Goal: Task Accomplishment & Management: Manage account settings

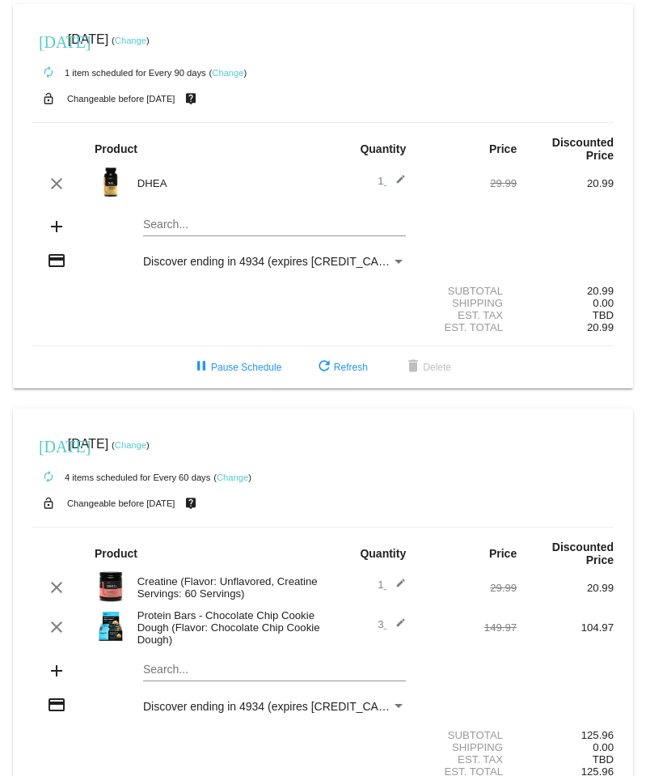
click at [391, 621] on mat-icon "edit" at bounding box center [396, 626] width 19 height 19
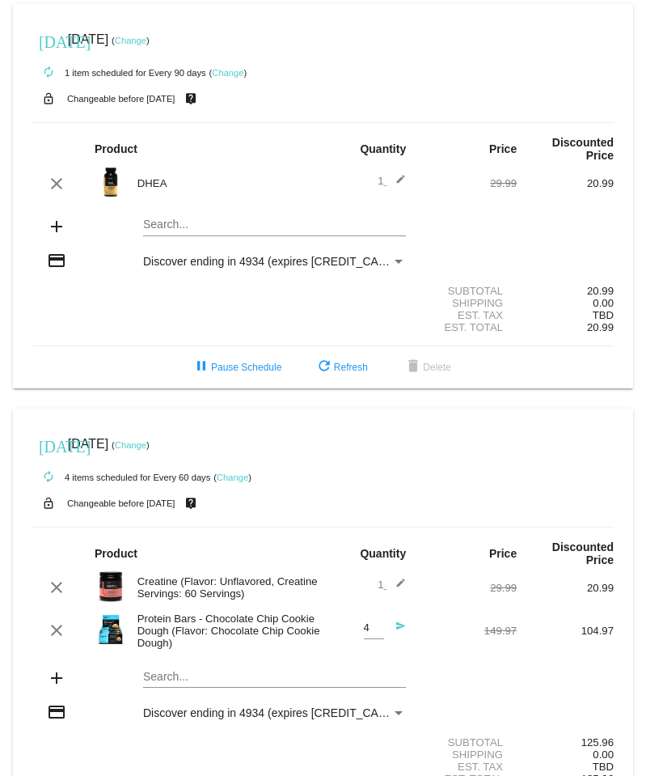
click at [366, 624] on input "4" at bounding box center [374, 628] width 20 height 12
click at [369, 631] on input "3" at bounding box center [374, 628] width 20 height 12
type input "2"
click at [369, 631] on input "2" at bounding box center [374, 628] width 20 height 12
click at [54, 677] on mat-icon "add" at bounding box center [56, 677] width 19 height 19
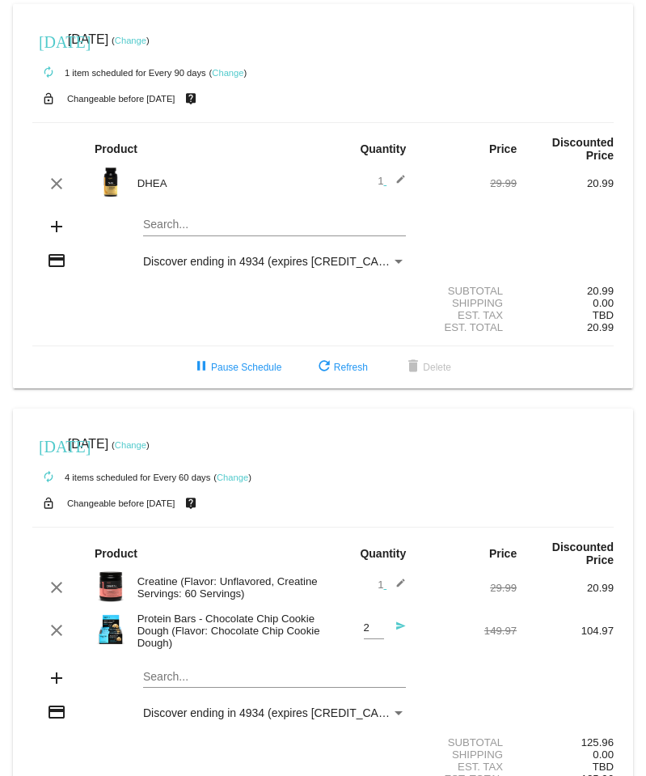
click at [154, 674] on mat-card "[DATE] [DATE] ( Change ) autorenew 4 items scheduled for Every 60 days ( Change…" at bounding box center [323, 623] width 620 height 431
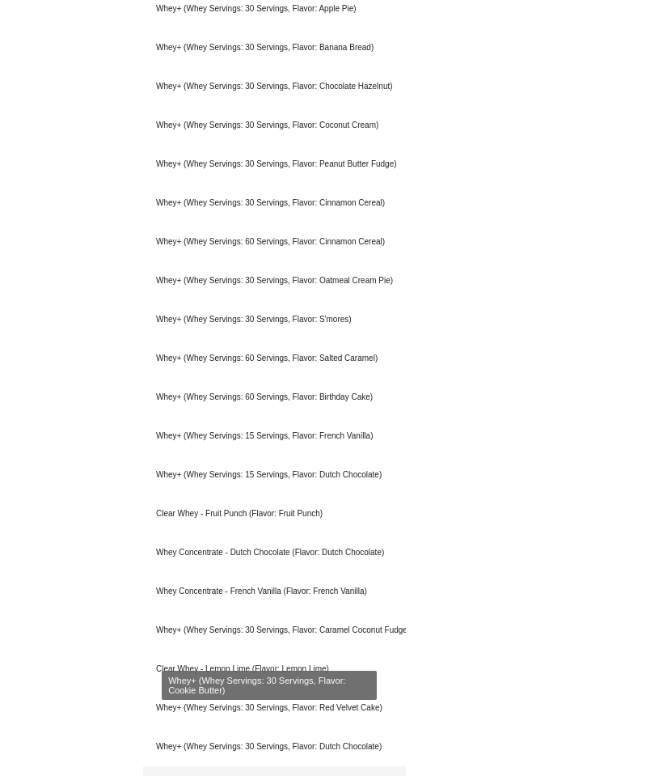
scroll to position [1300, 0]
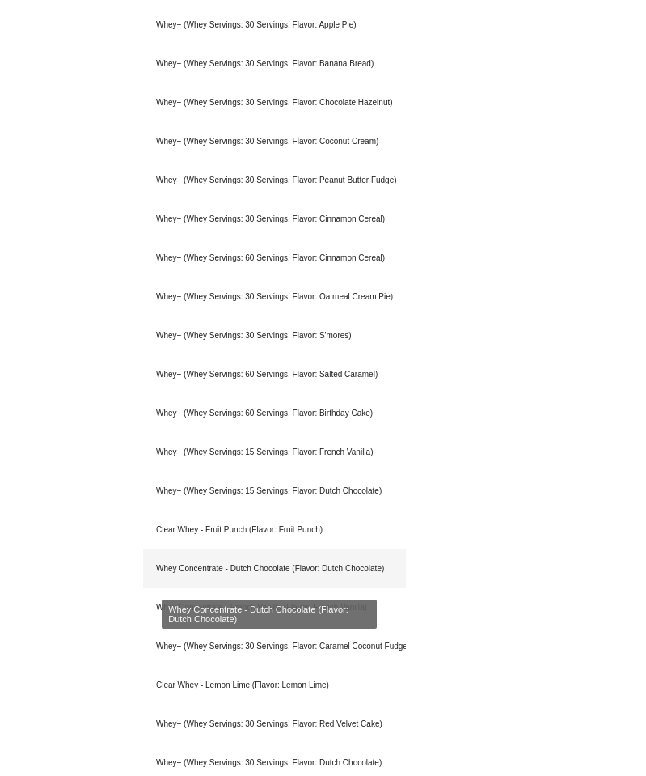
type input "WHEY"
click at [277, 568] on div "Whey Concentrate - Dutch Chocolate (Flavor: Dutch Chocolate)" at bounding box center [274, 568] width 263 height 39
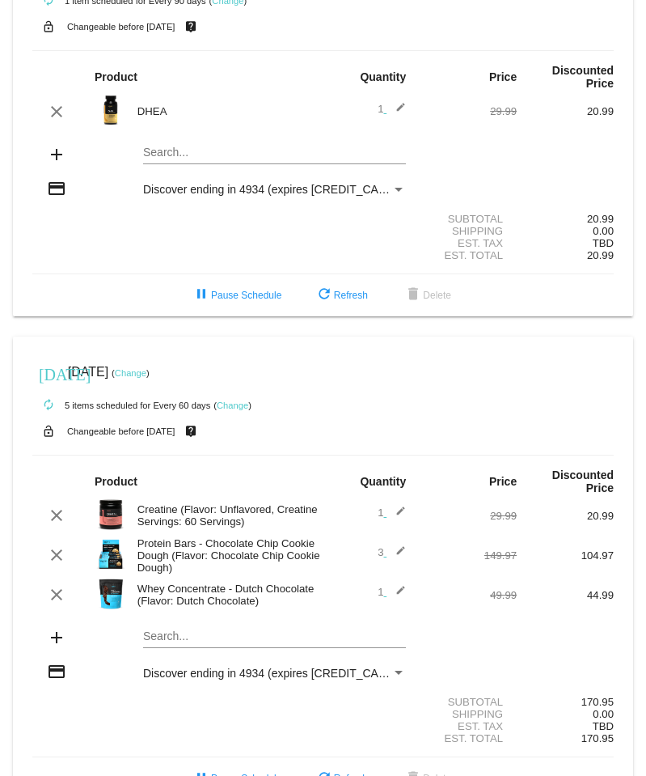
scroll to position [35, 0]
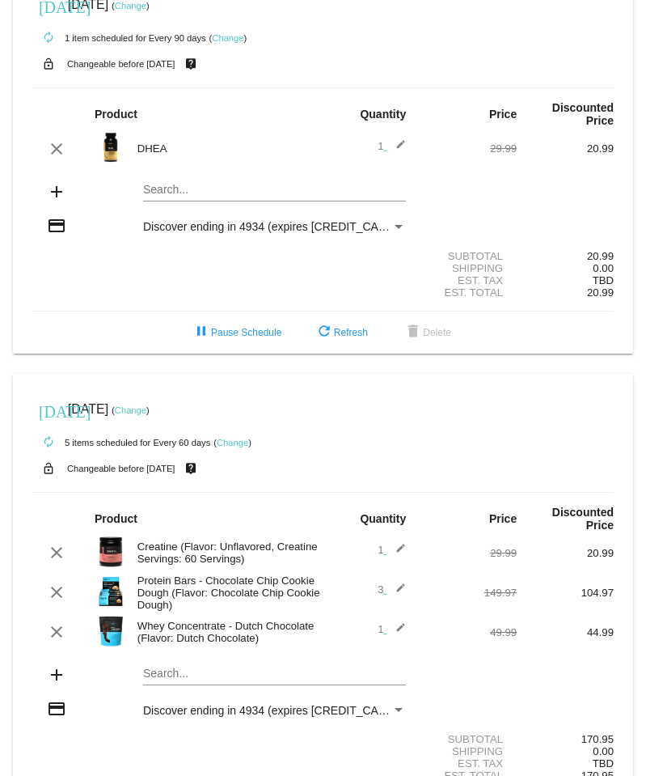
click at [395, 591] on mat-icon "edit" at bounding box center [396, 591] width 19 height 19
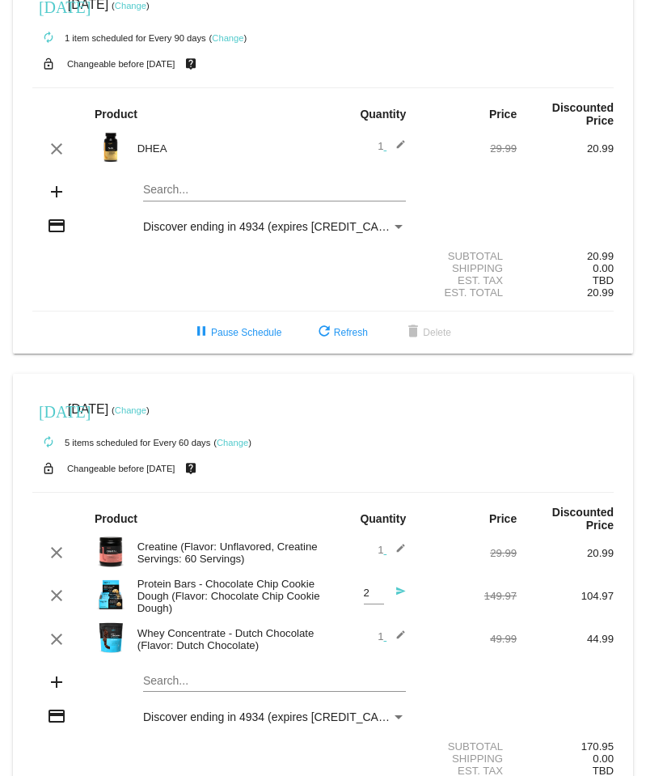
type input "2"
click at [368, 598] on input "2" at bounding box center [374, 593] width 20 height 12
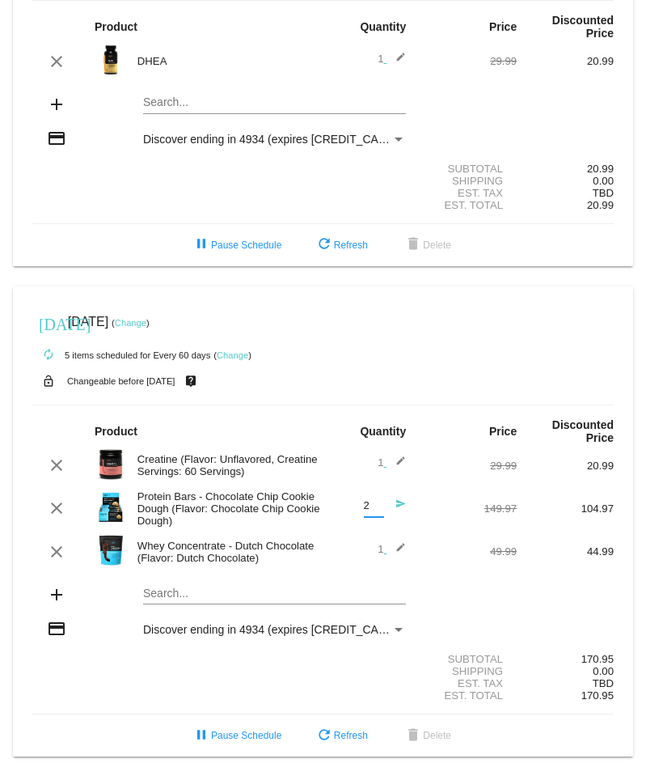
scroll to position [123, 0]
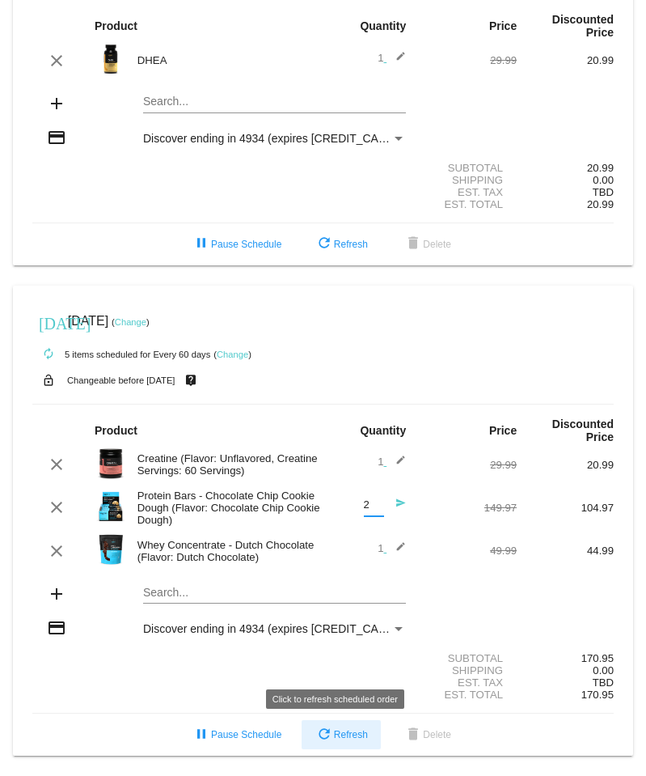
click at [333, 734] on span "refresh Refresh" at bounding box center [341, 734] width 53 height 11
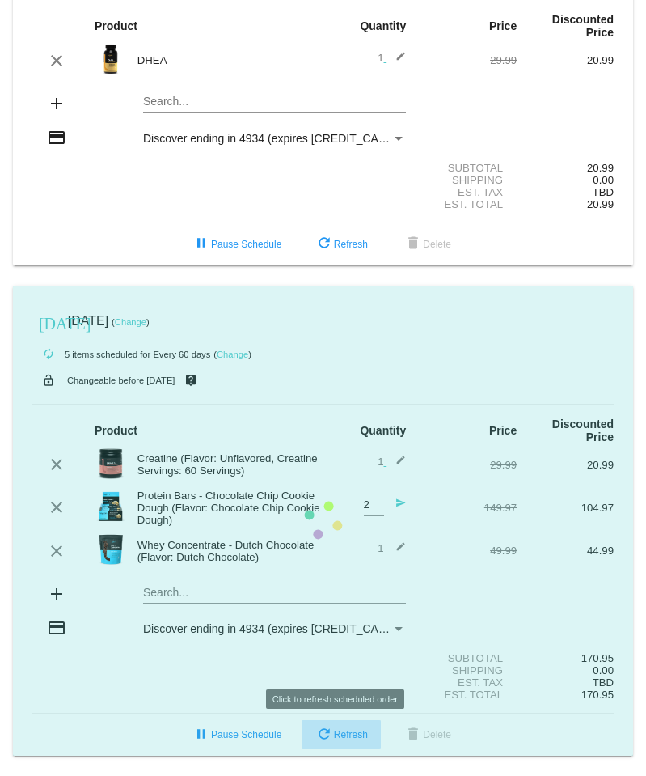
scroll to position [116, 0]
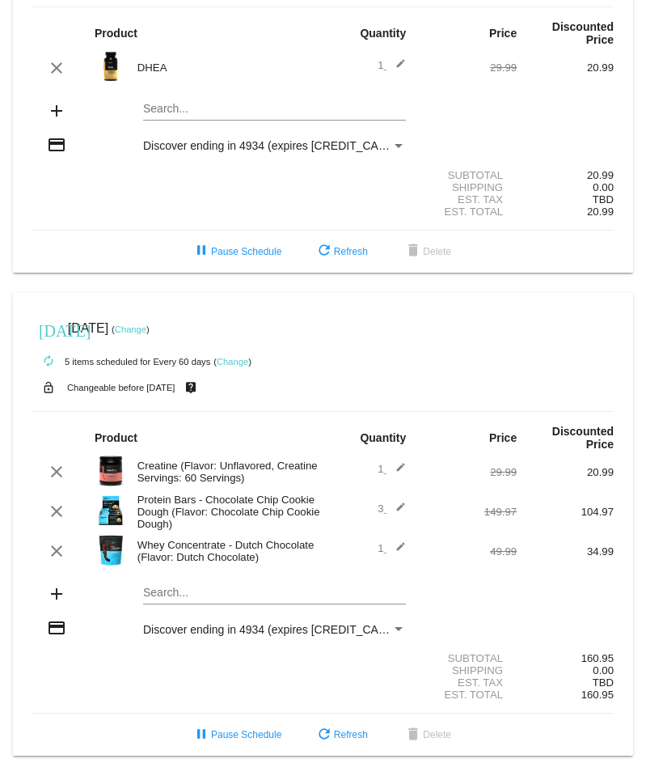
click at [378, 507] on span "3 edit" at bounding box center [392, 508] width 28 height 12
click at [398, 506] on mat-icon "edit" at bounding box center [396, 510] width 19 height 19
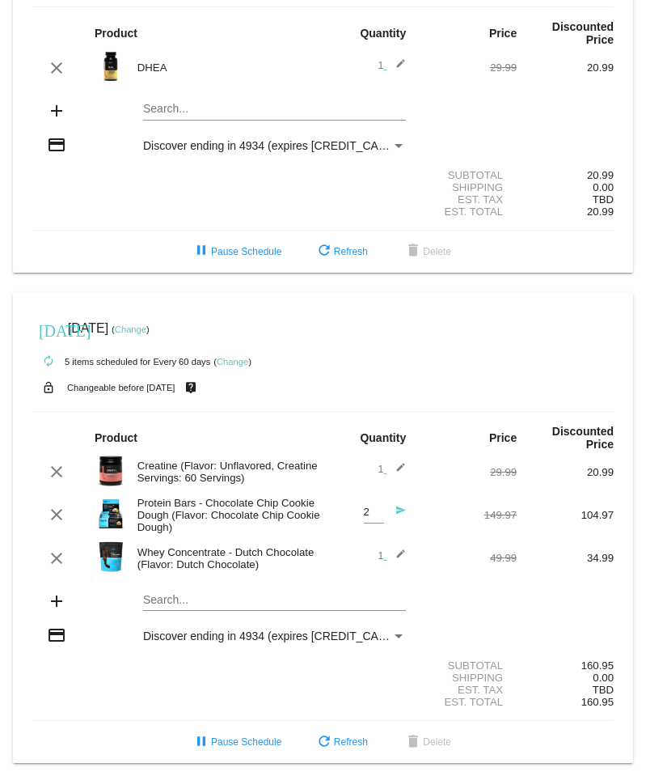
type input "2"
click at [372, 514] on input "2" at bounding box center [374, 512] width 20 height 12
click at [389, 514] on mat-icon "send" at bounding box center [396, 514] width 19 height 19
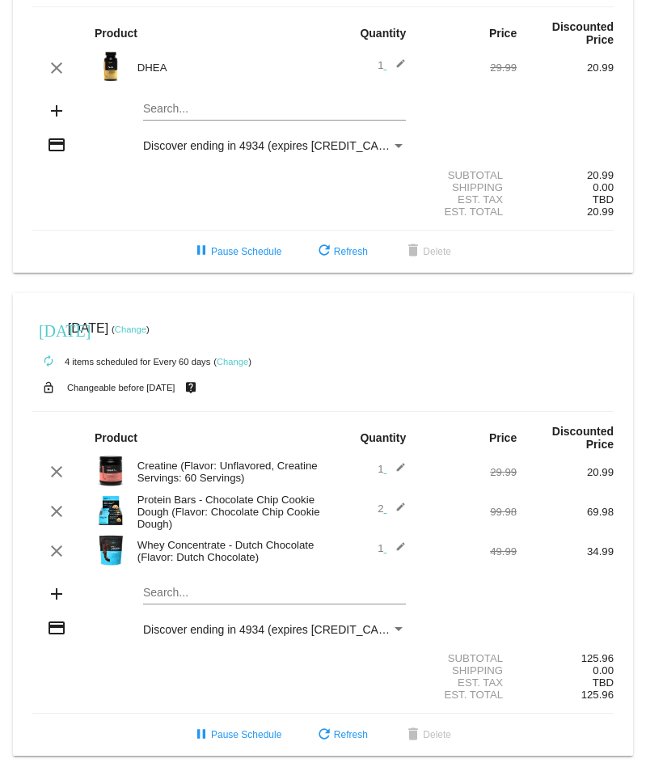
click at [395, 466] on mat-icon "edit" at bounding box center [396, 471] width 19 height 19
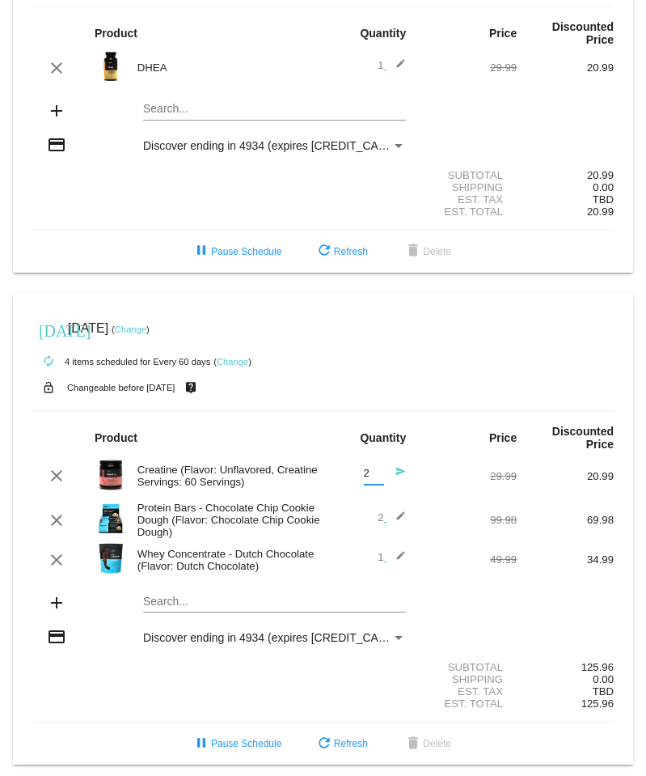
type input "2"
click at [370, 467] on input "2" at bounding box center [374, 473] width 20 height 12
click at [389, 469] on mat-icon "send" at bounding box center [396, 475] width 19 height 19
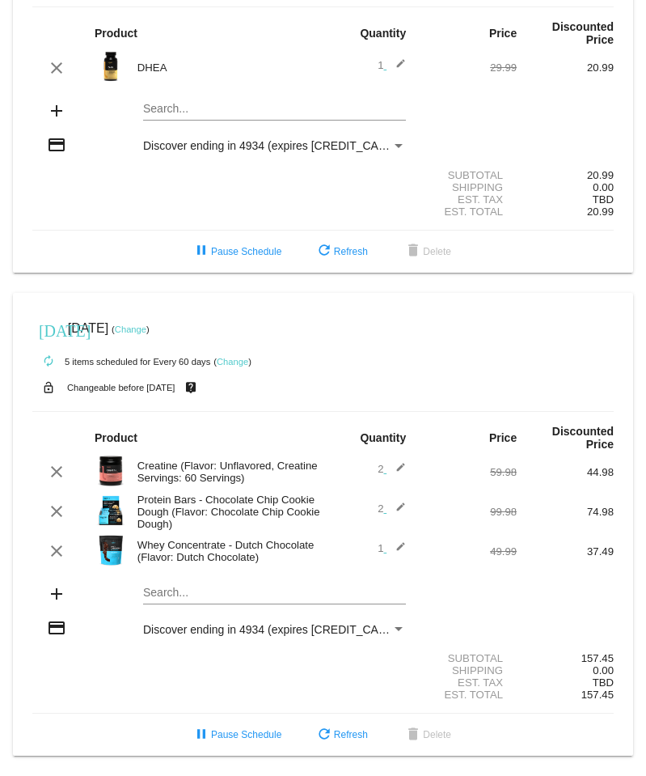
click at [378, 467] on span "2 edit" at bounding box center [392, 469] width 28 height 12
click at [389, 467] on mat-icon "edit" at bounding box center [396, 471] width 19 height 19
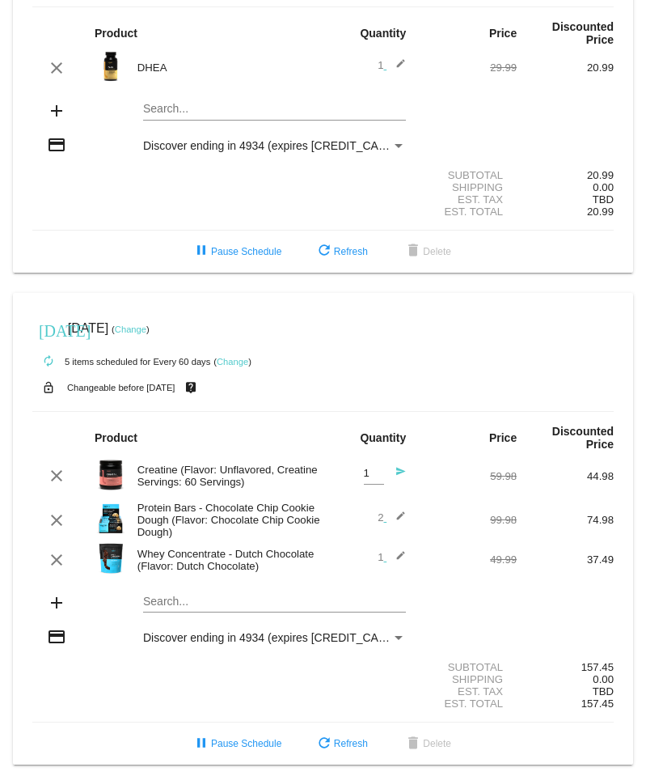
type input "1"
click at [370, 475] on input "1" at bounding box center [374, 473] width 20 height 12
click at [394, 473] on mat-icon "send" at bounding box center [396, 475] width 19 height 19
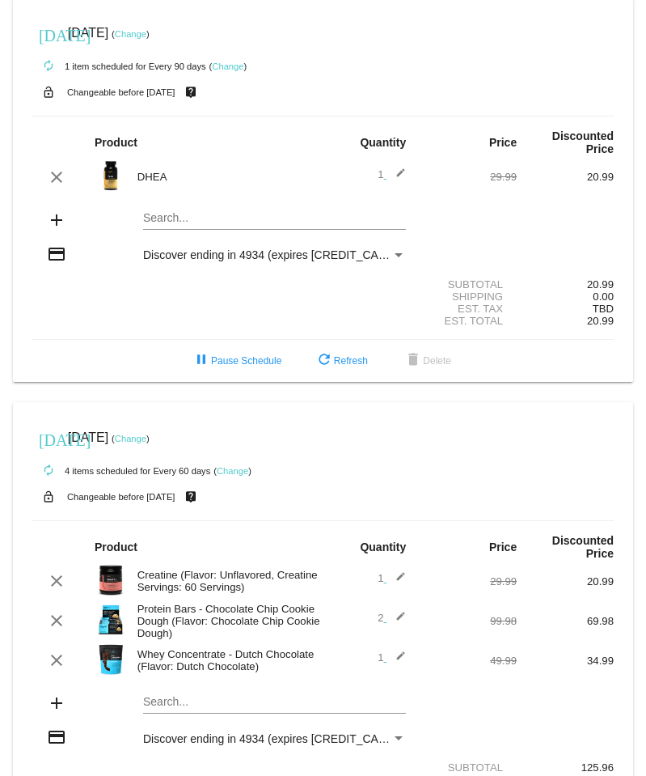
scroll to position [0, 0]
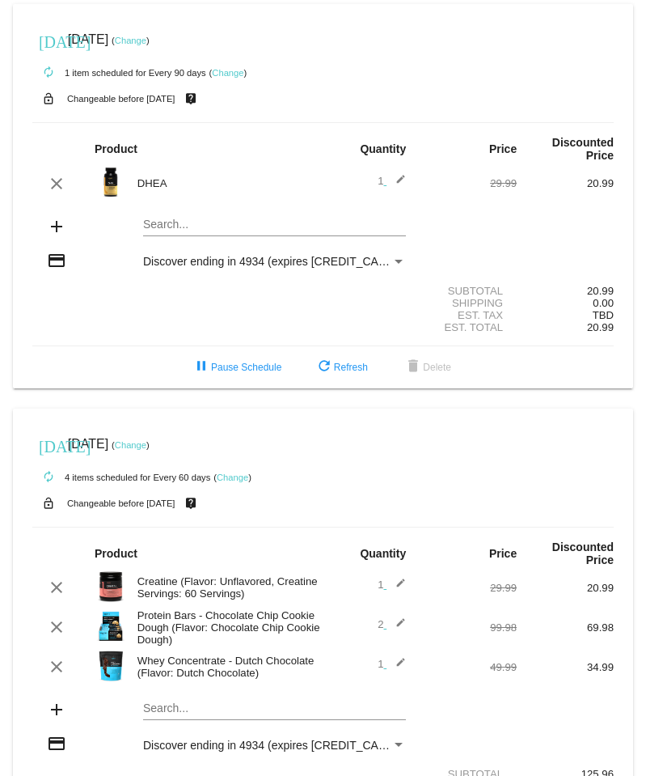
click at [169, 220] on mat-card "[DATE] [DATE] ( Change ) autorenew 1 item scheduled for Every 90 days ( Change …" at bounding box center [323, 196] width 620 height 384
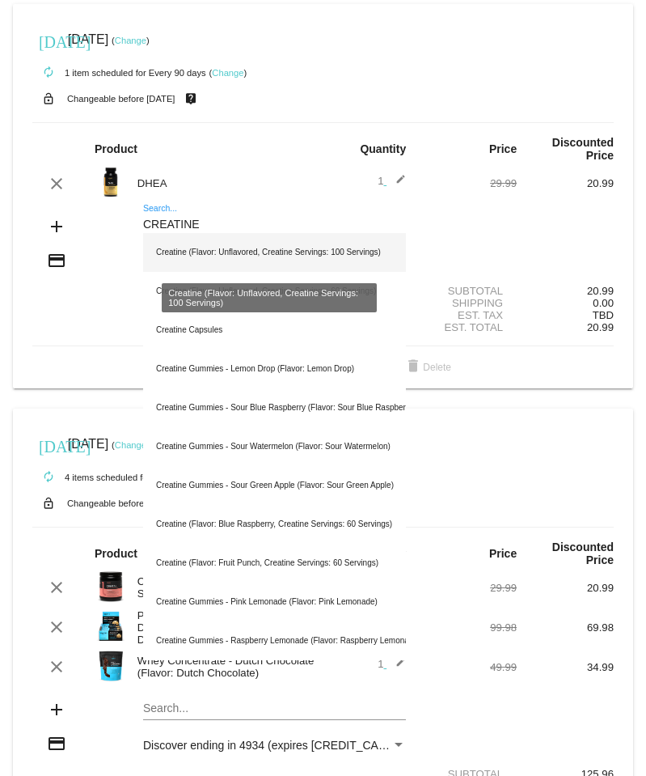
type input "CREATINE"
click at [201, 252] on div "Creatine (Flavor: Unflavored, Creatine Servings: 100 Servings)" at bounding box center [274, 252] width 263 height 39
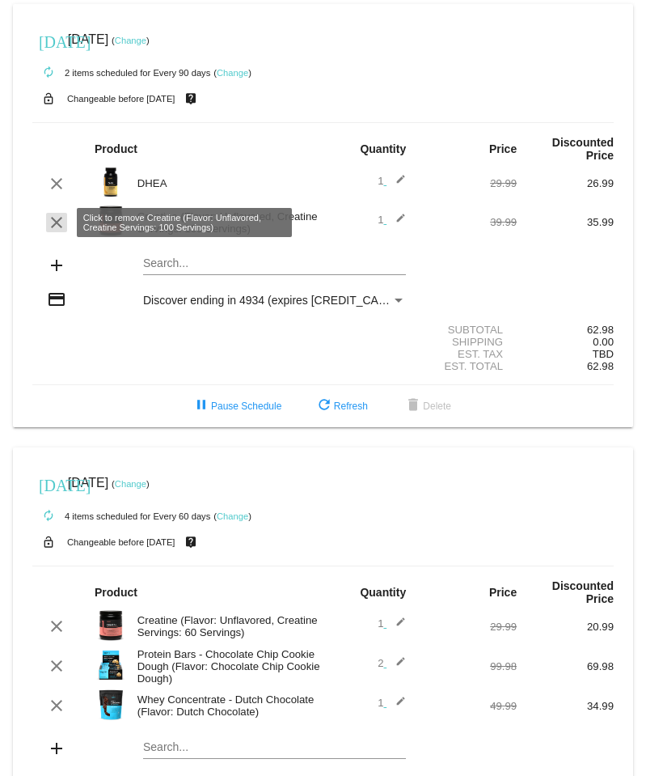
click at [60, 222] on mat-icon "clear" at bounding box center [56, 222] width 19 height 19
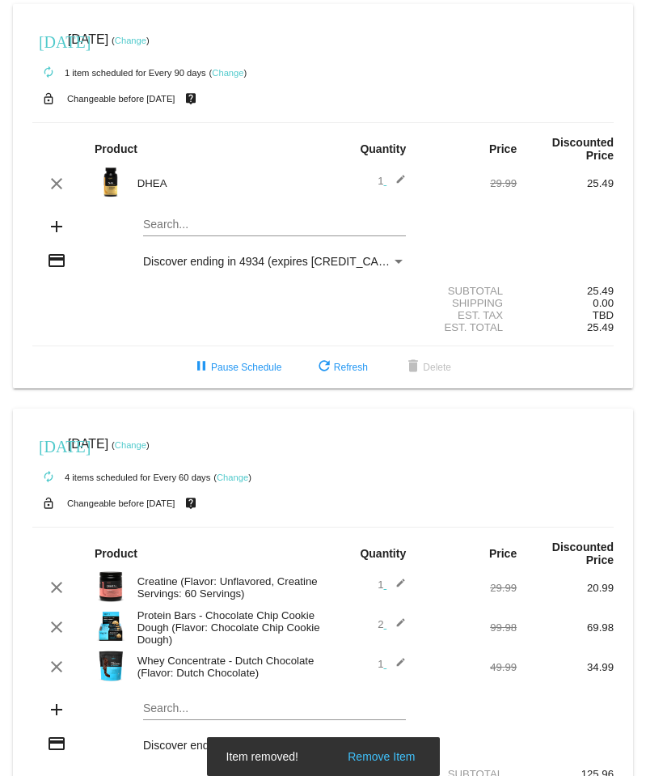
click at [151, 229] on mat-card "[DATE] [DATE] ( Change ) autorenew 1 item scheduled for Every 90 days ( Change …" at bounding box center [323, 196] width 620 height 384
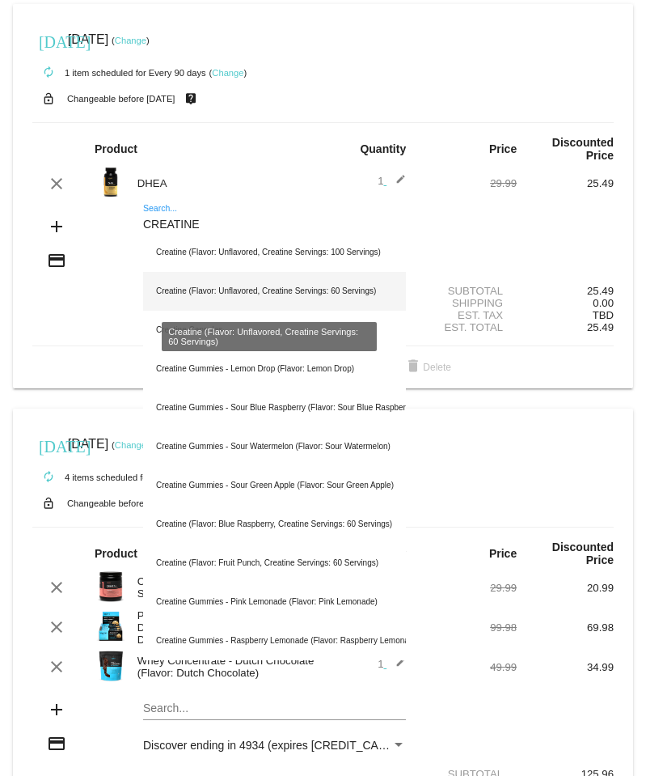
type input "CREATINE"
click at [193, 290] on div "Creatine (Flavor: Unflavored, Creatine Servings: 60 Servings)" at bounding box center [274, 291] width 263 height 39
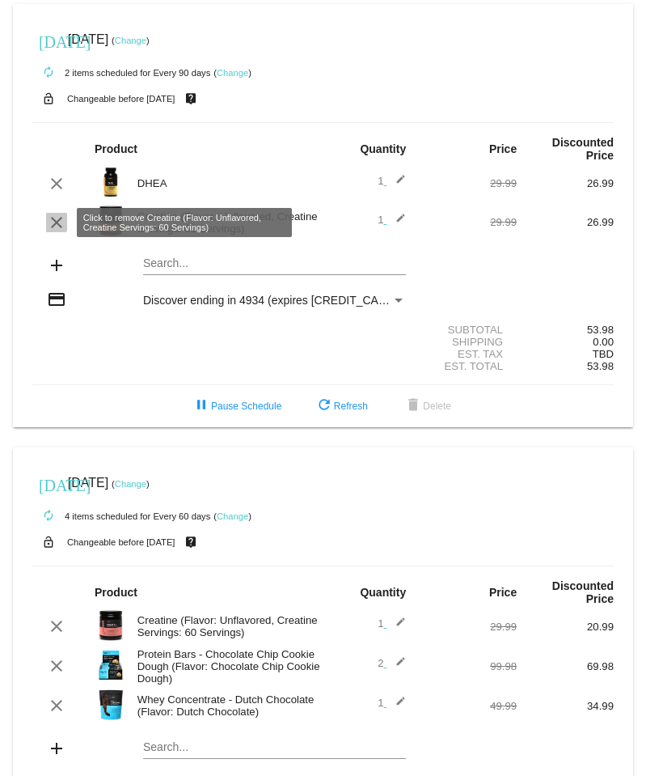
click at [55, 219] on mat-icon "clear" at bounding box center [56, 222] width 19 height 19
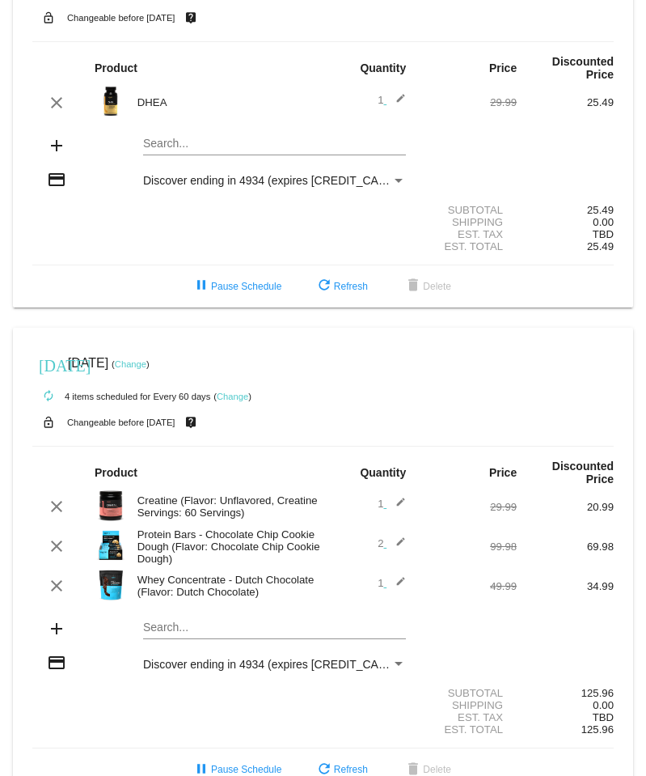
scroll to position [116, 0]
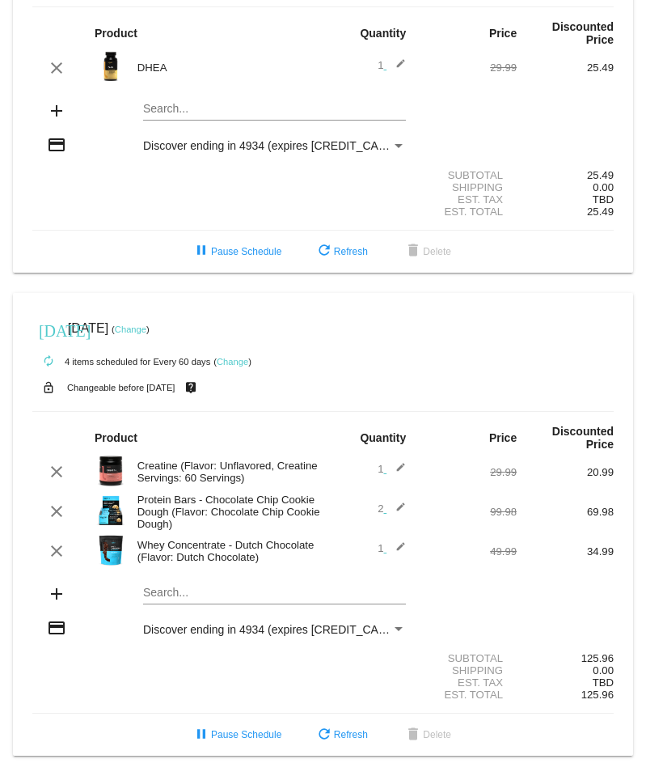
click at [394, 466] on mat-icon "edit" at bounding box center [396, 471] width 19 height 19
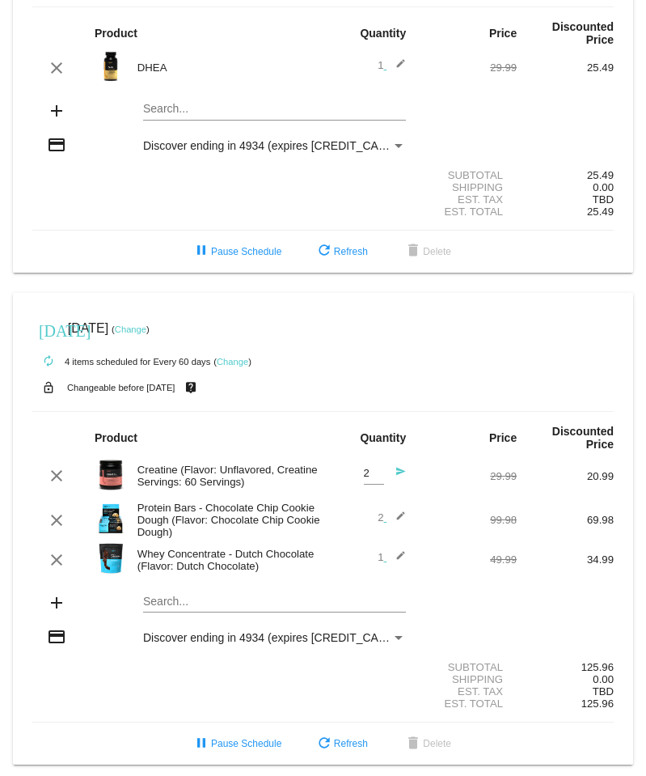
type input "2"
click at [370, 470] on input "2" at bounding box center [374, 473] width 20 height 12
click at [387, 474] on mat-icon "send" at bounding box center [396, 475] width 19 height 19
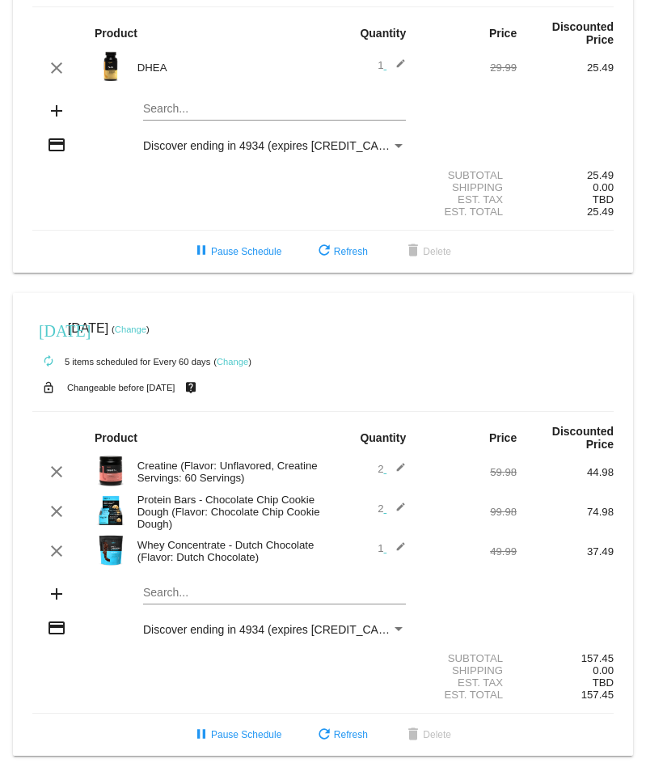
click at [394, 466] on mat-icon "edit" at bounding box center [396, 471] width 19 height 19
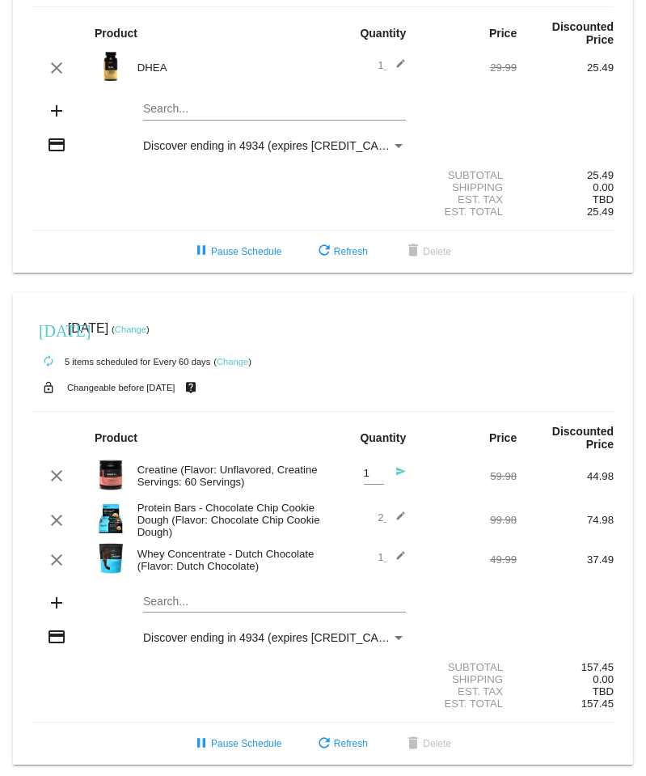
type input "1"
click at [372, 476] on input "1" at bounding box center [374, 473] width 20 height 12
click at [391, 472] on mat-icon "send" at bounding box center [396, 475] width 19 height 19
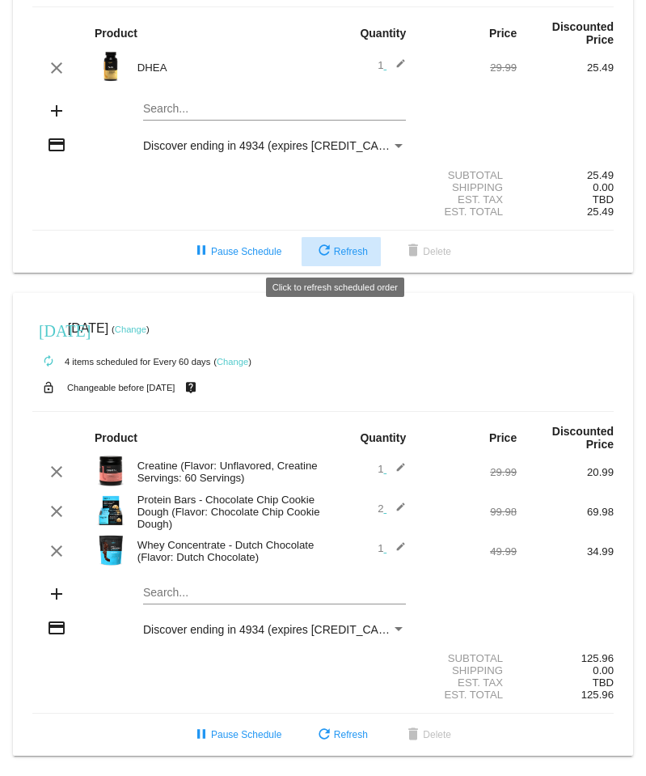
click at [337, 253] on span "refresh Refresh" at bounding box center [341, 251] width 53 height 11
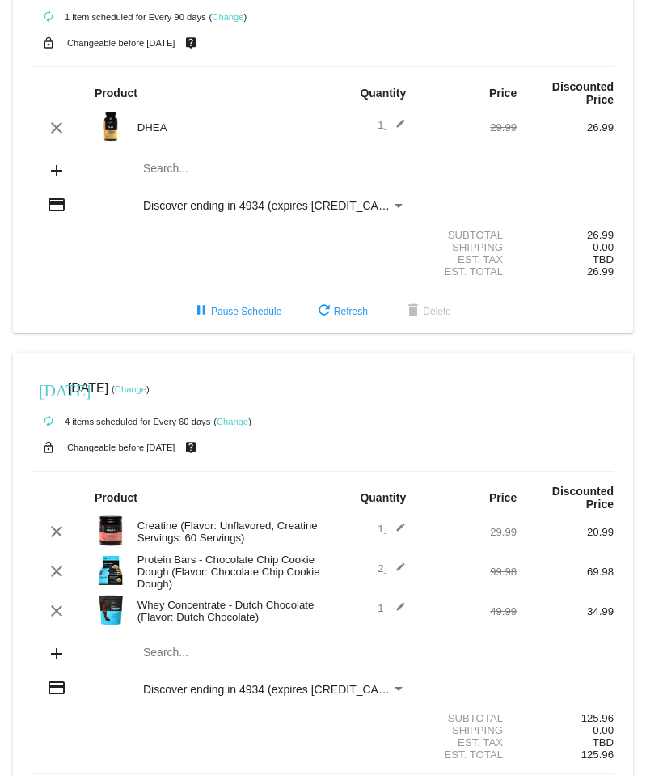
scroll to position [0, 0]
